Goal: Task Accomplishment & Management: Manage account settings

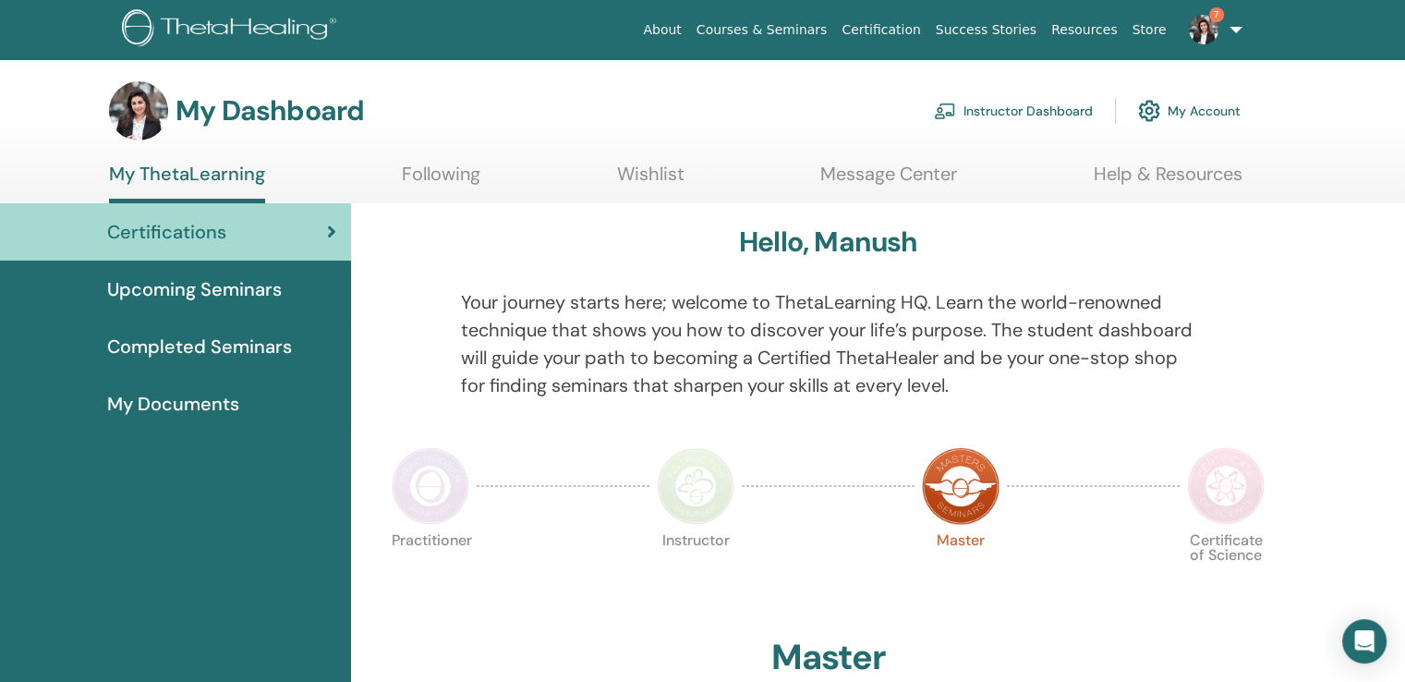
click at [1012, 112] on link "Instructor Dashboard" at bounding box center [1013, 111] width 159 height 41
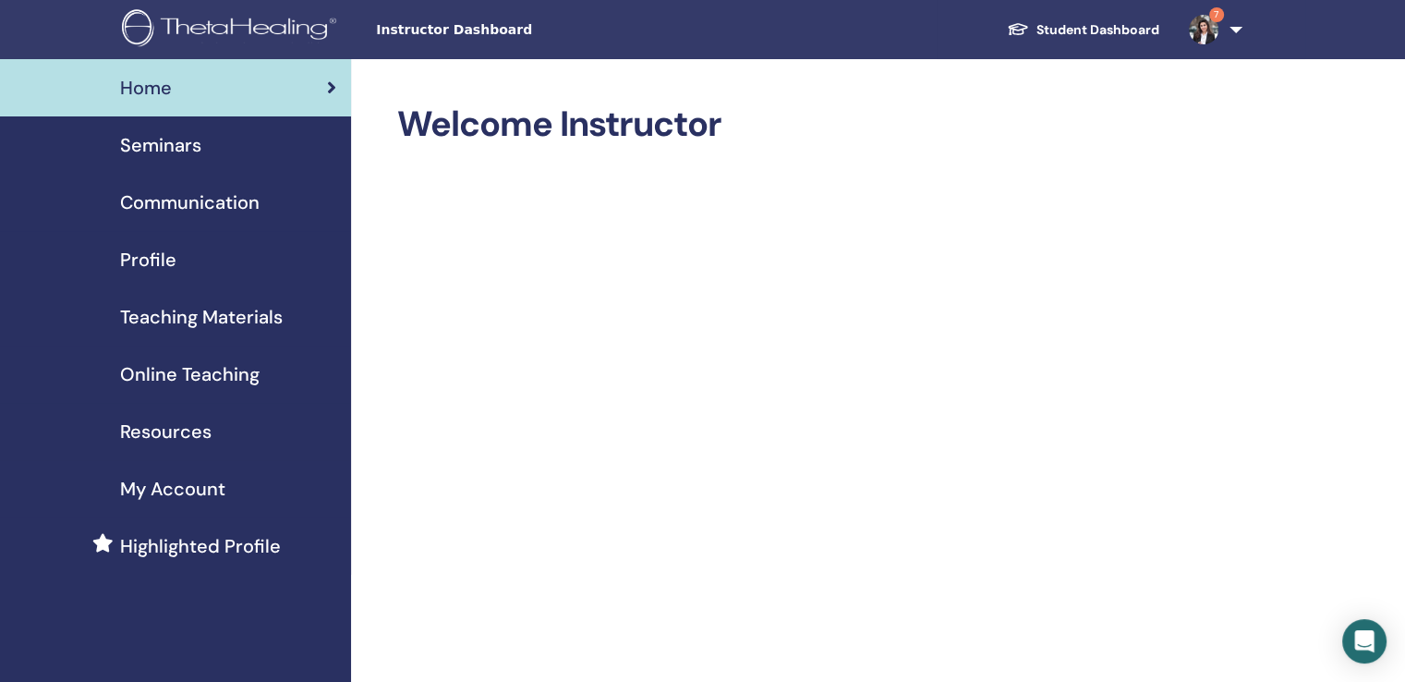
click at [139, 147] on span "Seminars" at bounding box center [160, 145] width 81 height 28
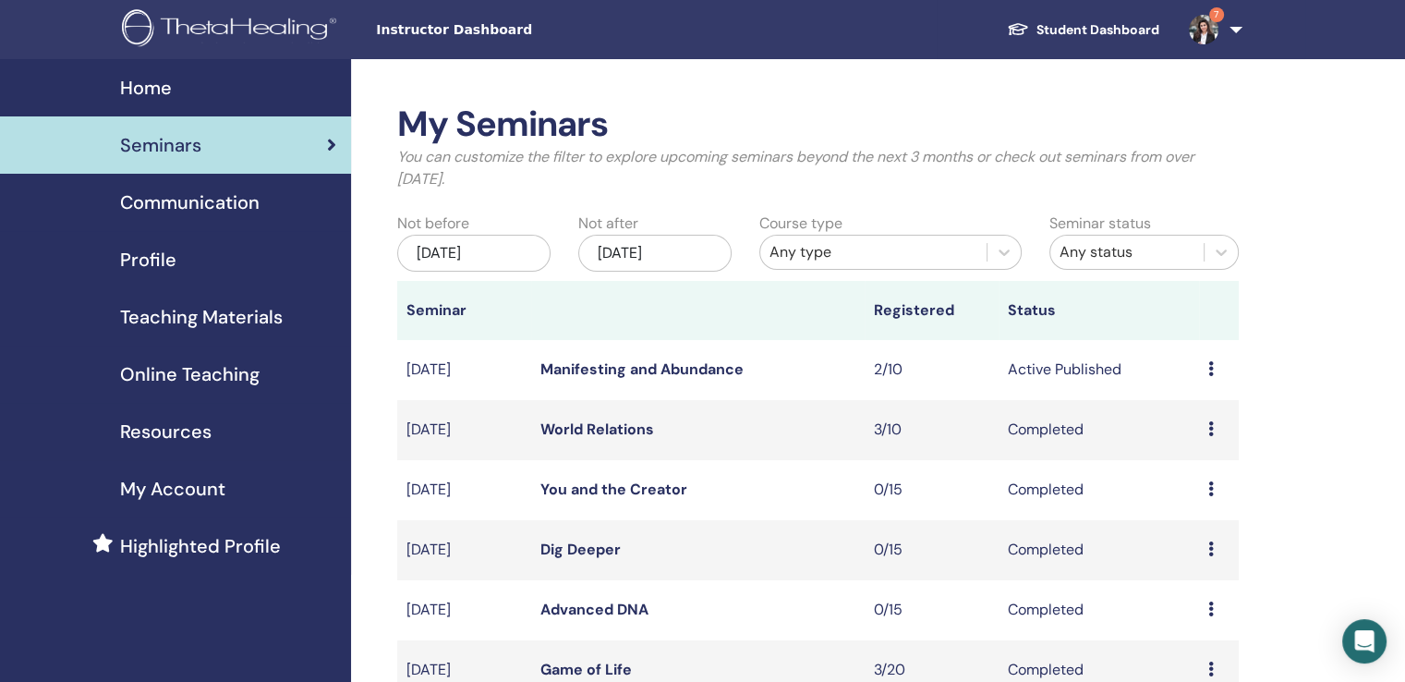
click at [1210, 369] on icon at bounding box center [1211, 368] width 6 height 15
click at [725, 372] on link "Manifesting and Abundance" at bounding box center [641, 368] width 203 height 19
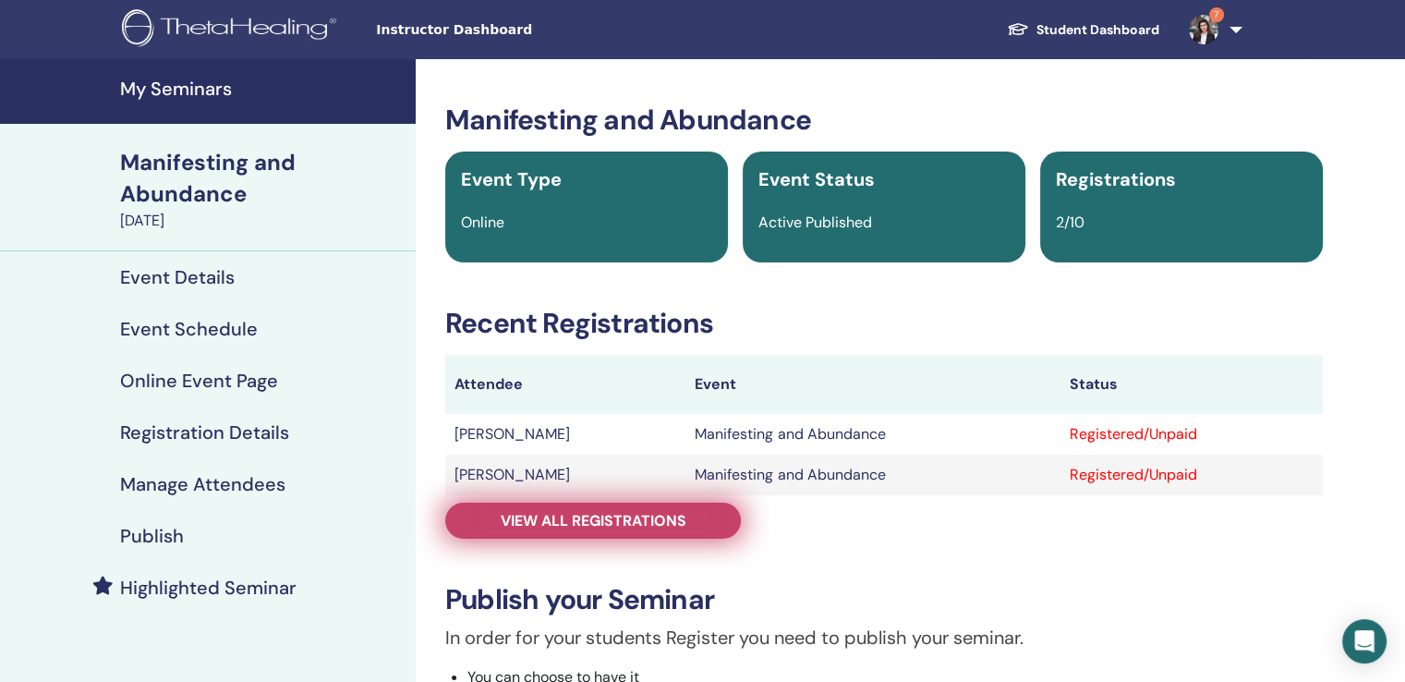
click at [592, 525] on span "View all registrations" at bounding box center [594, 520] width 186 height 19
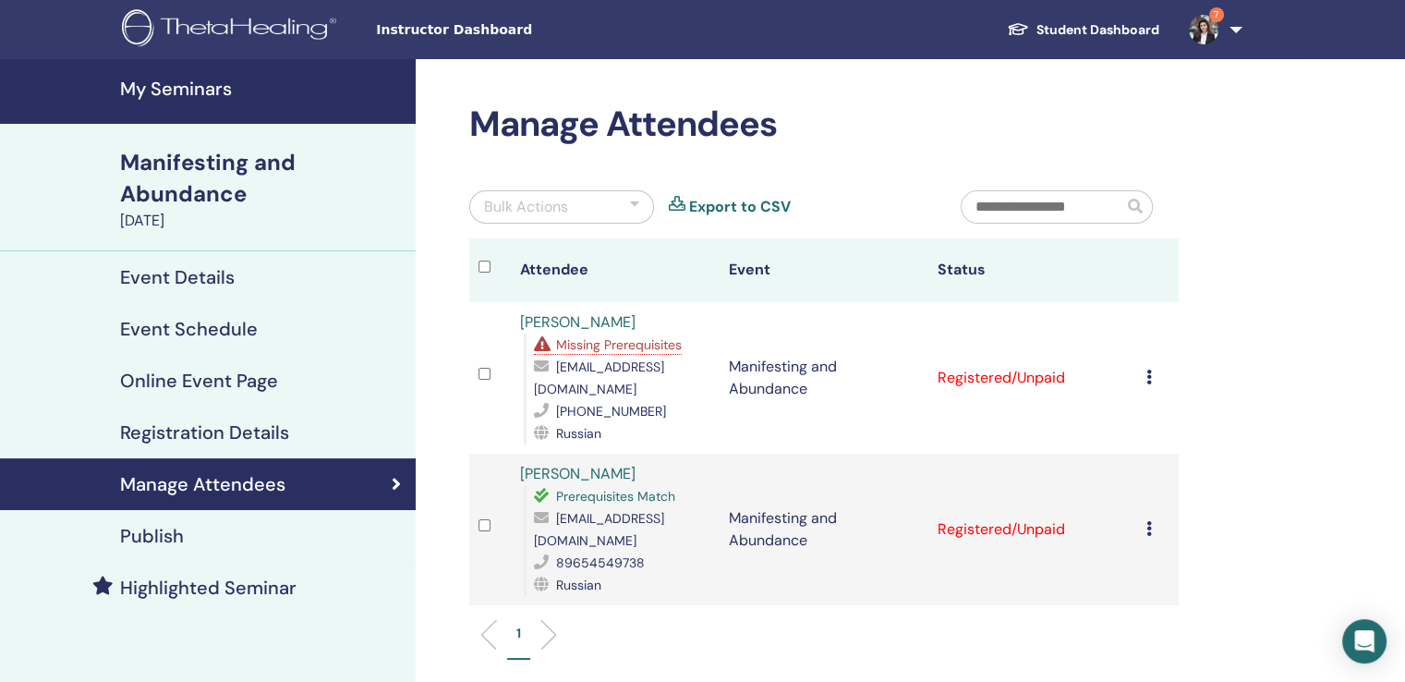
click at [1146, 370] on icon at bounding box center [1149, 377] width 6 height 15
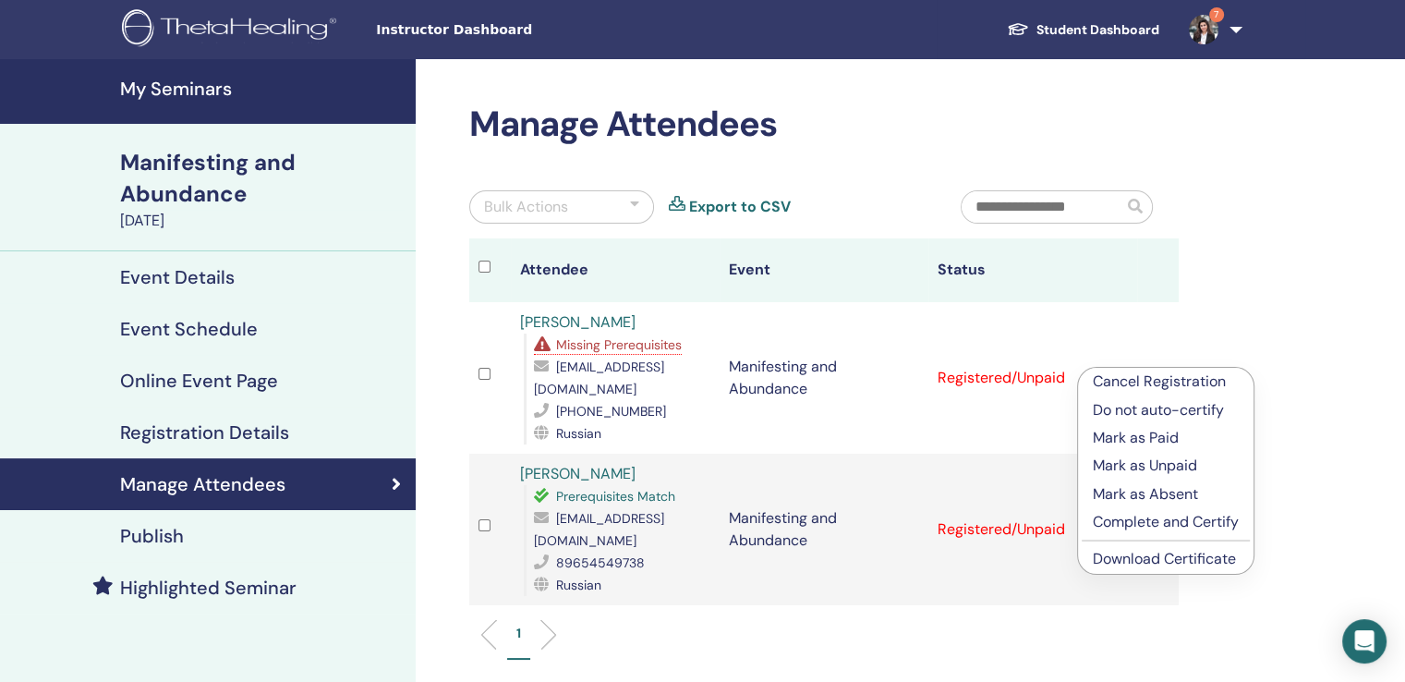
click at [1172, 524] on p "Complete and Certify" at bounding box center [1166, 522] width 146 height 22
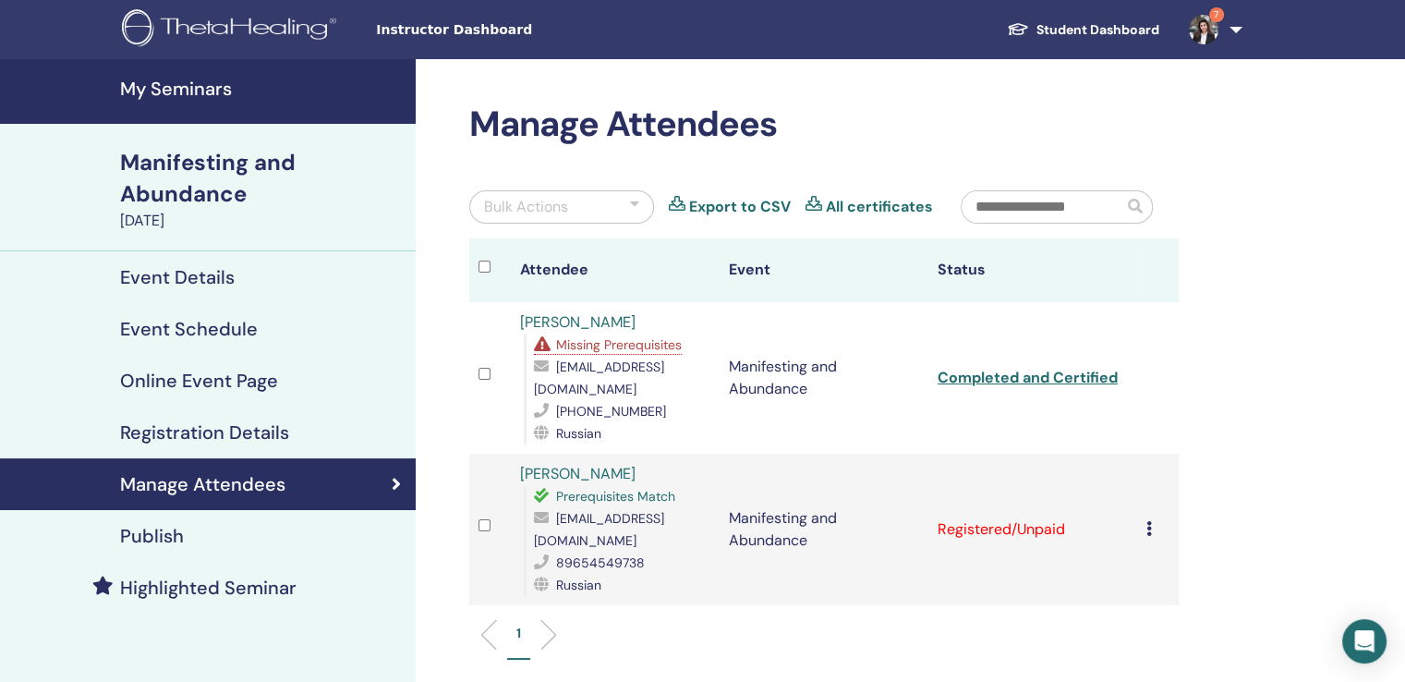
click at [1146, 521] on icon at bounding box center [1149, 528] width 6 height 15
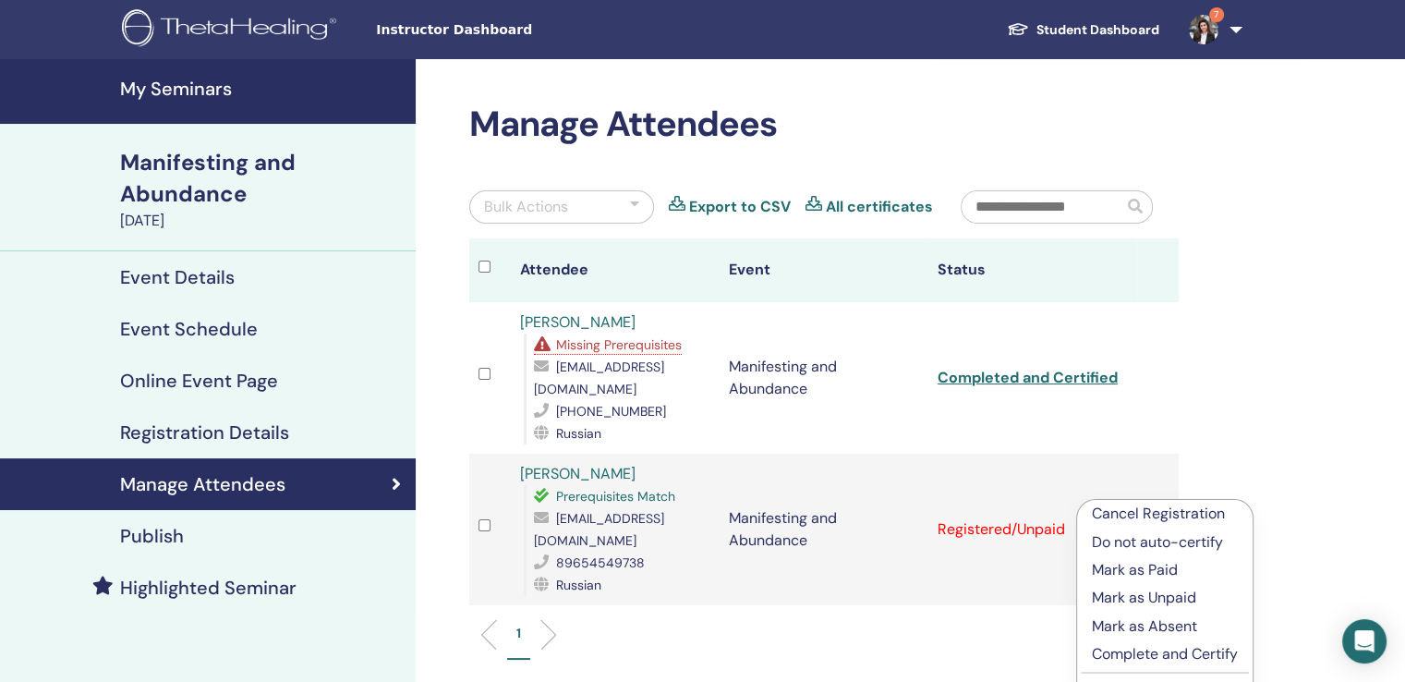
scroll to position [185, 0]
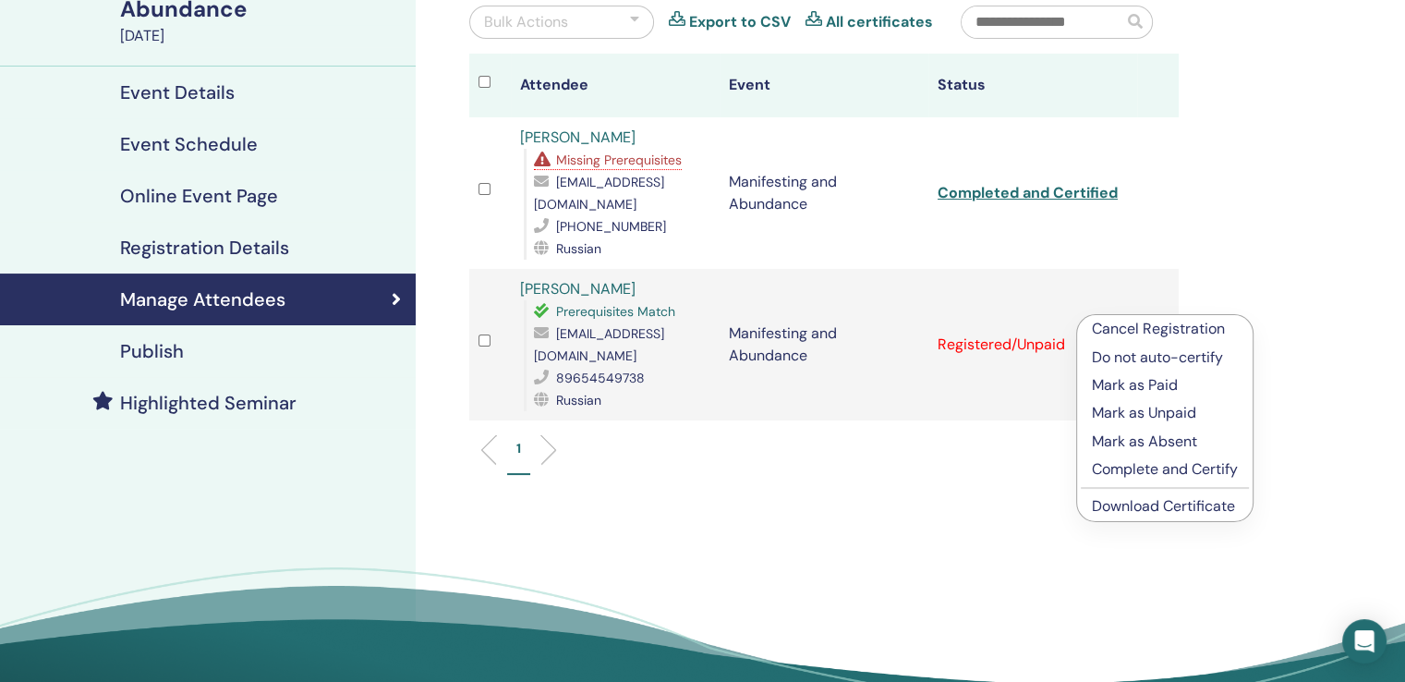
click at [1152, 471] on p "Complete and Certify" at bounding box center [1165, 469] width 146 height 22
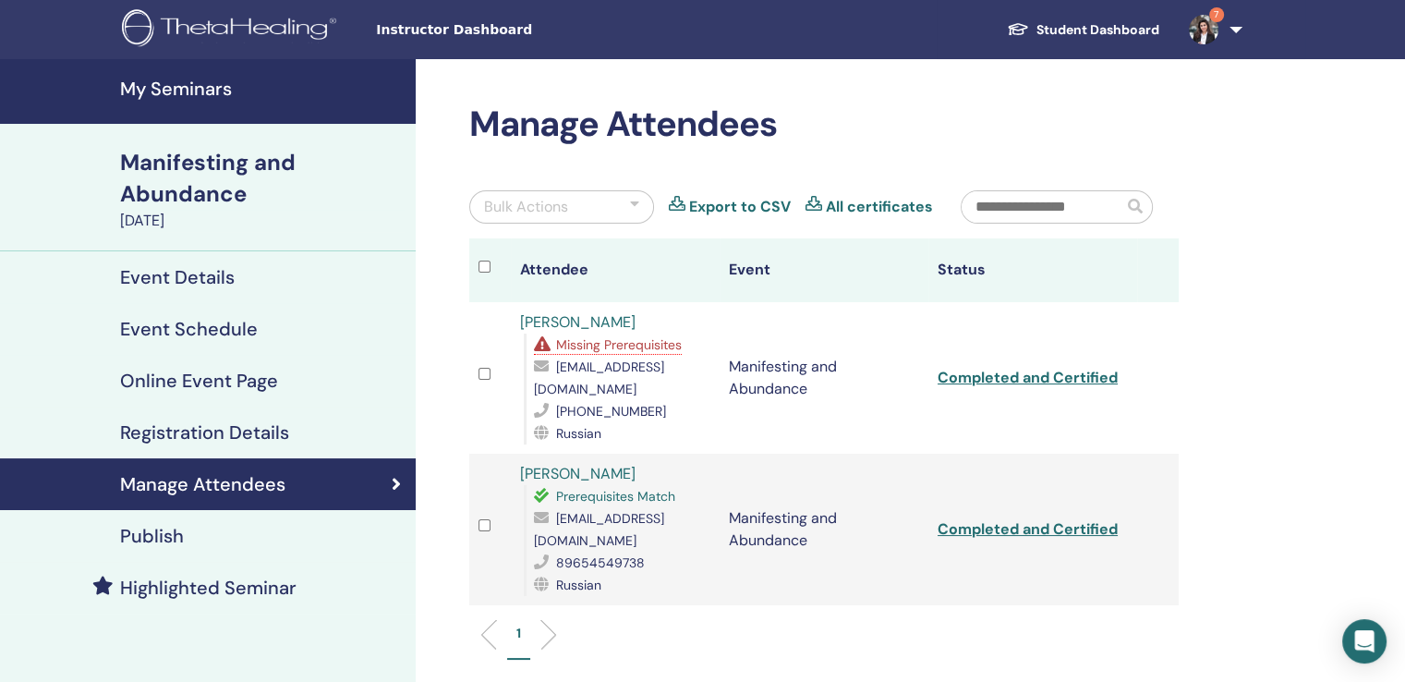
click at [605, 346] on span "Missing Prerequisites" at bounding box center [619, 344] width 126 height 17
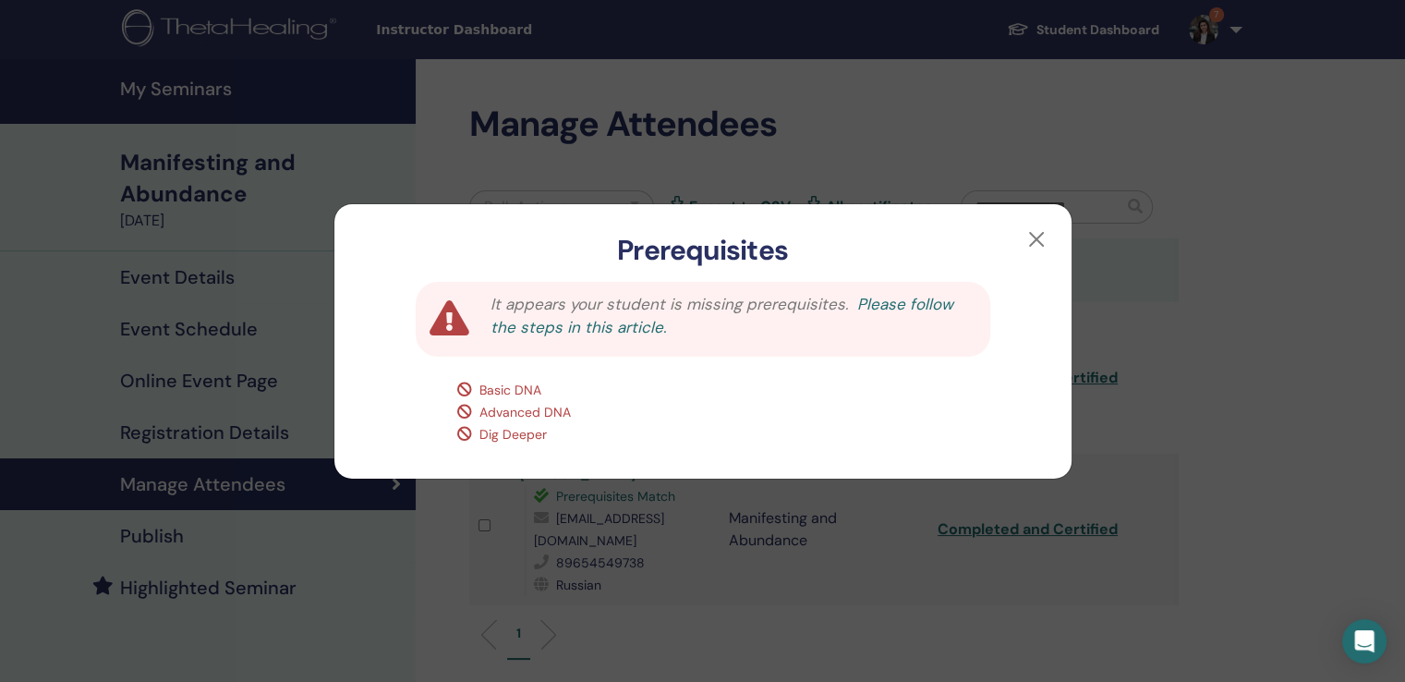
click at [929, 306] on link "Please follow the steps in this article." at bounding box center [722, 316] width 463 height 44
click at [1037, 235] on button "button" at bounding box center [1037, 239] width 30 height 30
